Goal: Browse casually: Explore the website without a specific task or goal

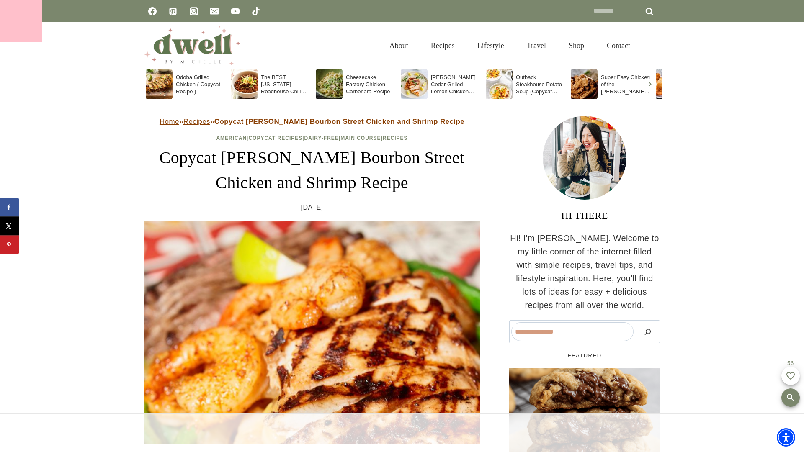
click at [21, 21] on div at bounding box center [21, 21] width 42 height 42
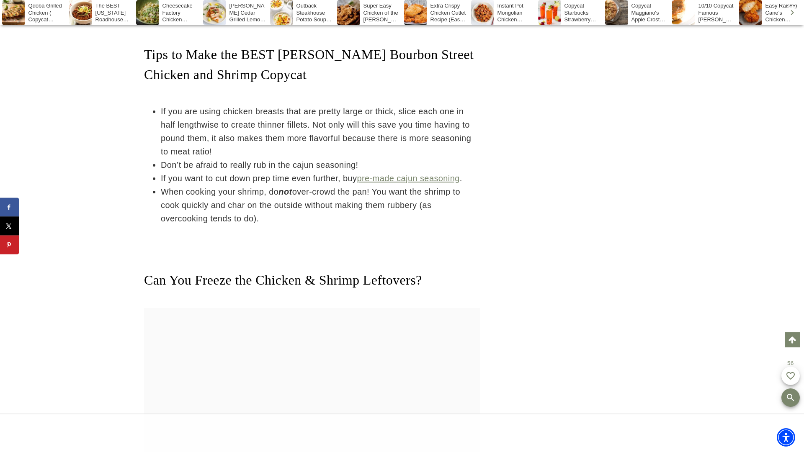
scroll to position [3165, 0]
